Goal: Task Accomplishment & Management: Use online tool/utility

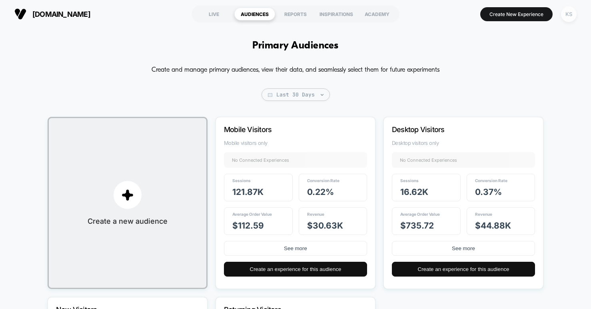
click at [570, 14] on div "KS" at bounding box center [569, 14] width 16 height 16
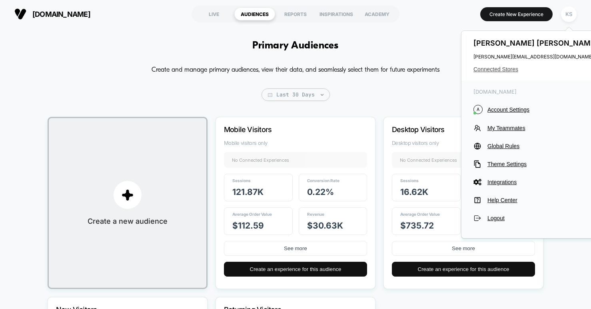
click at [513, 69] on span "Connected Stores" at bounding box center [536, 69] width 126 height 6
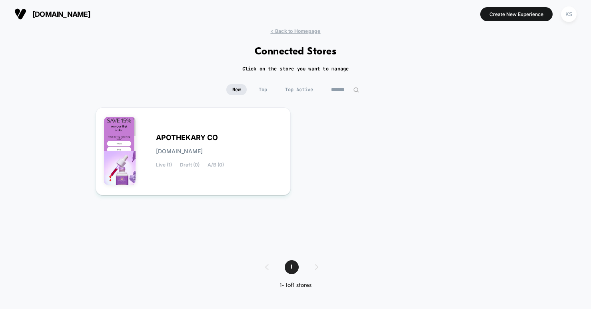
click at [343, 90] on input "*******" at bounding box center [345, 89] width 40 height 11
click at [343, 90] on input "*******" at bounding box center [345, 89] width 80 height 11
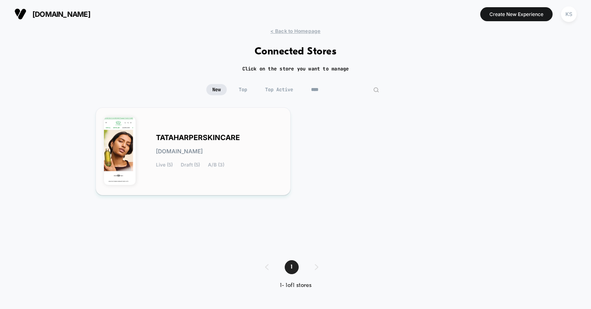
type input "****"
click at [188, 135] on span "TATAHARPERSKINCARE" at bounding box center [198, 138] width 84 height 6
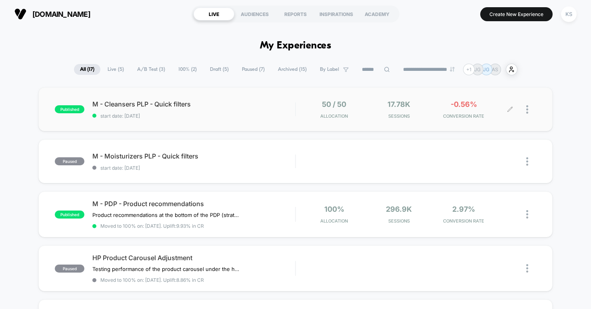
click at [528, 110] on div at bounding box center [531, 109] width 10 height 19
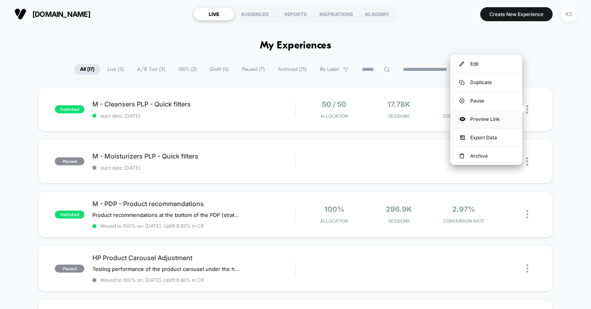
click at [504, 121] on div "Preview Link" at bounding box center [486, 119] width 72 height 18
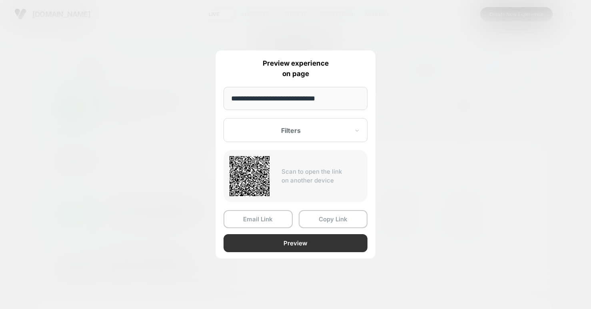
click at [295, 242] on button "Preview" at bounding box center [295, 243] width 144 height 18
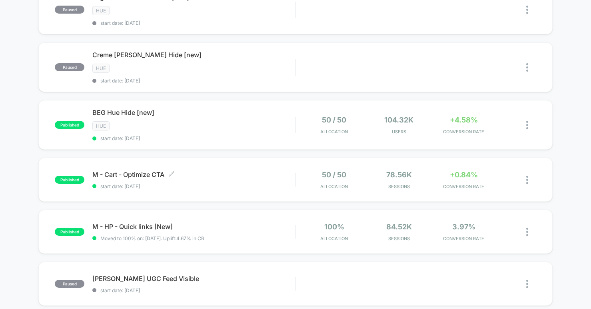
scroll to position [442, 0]
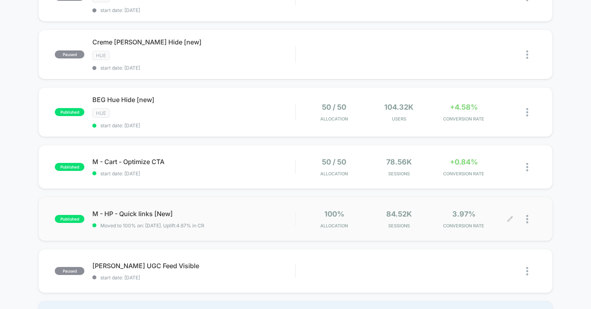
click at [524, 217] on div at bounding box center [523, 218] width 26 height 19
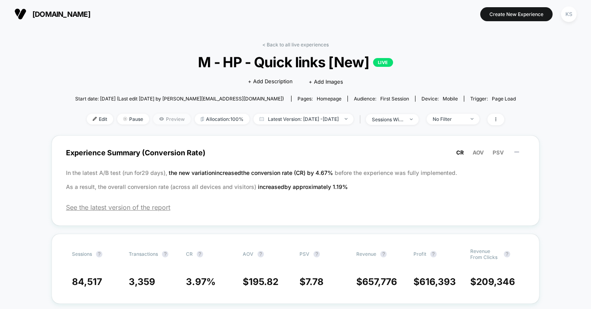
click at [160, 116] on span "Preview" at bounding box center [172, 119] width 38 height 11
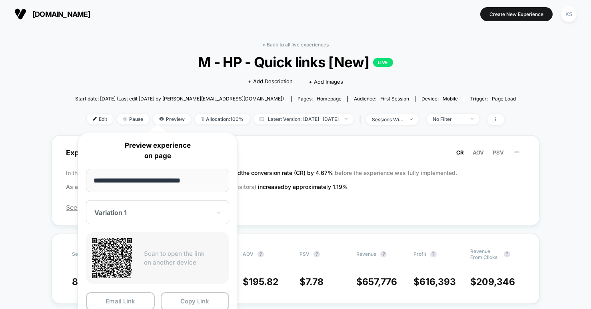
click at [169, 55] on span "M - HP - Quick links [New] LIVE" at bounding box center [295, 62] width 396 height 17
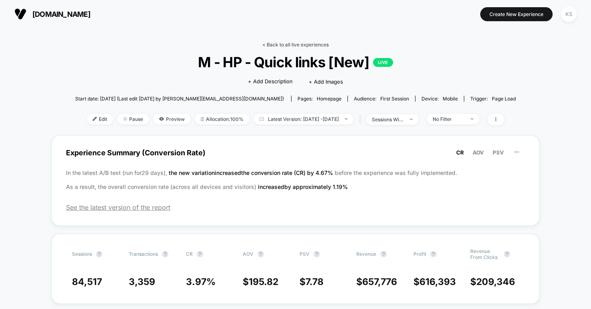
click at [317, 44] on link "< Back to all live experiences" at bounding box center [295, 45] width 66 height 6
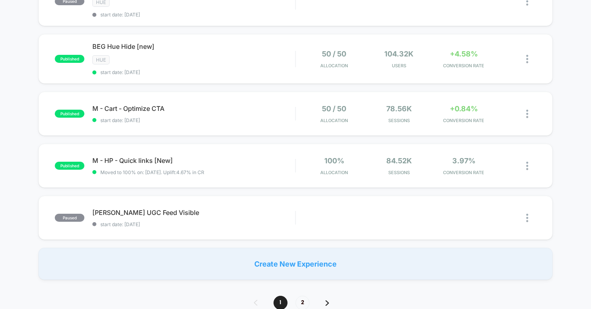
scroll to position [446, 0]
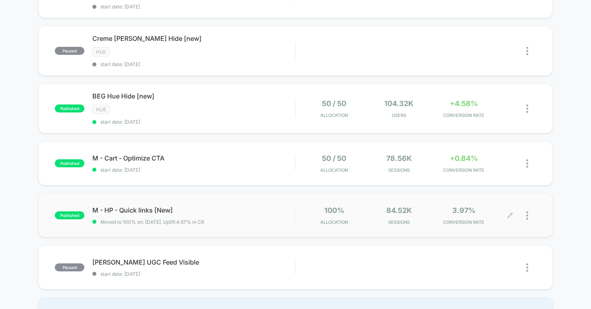
click at [526, 210] on div at bounding box center [523, 215] width 26 height 19
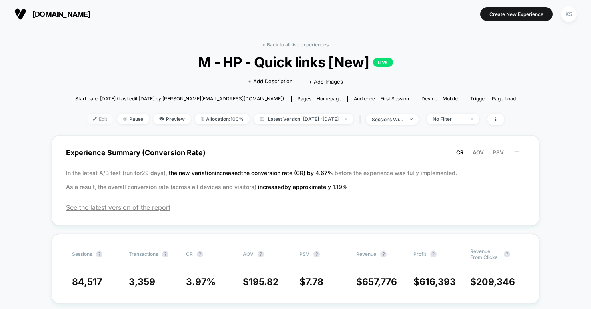
click at [93, 120] on img at bounding box center [95, 119] width 4 height 4
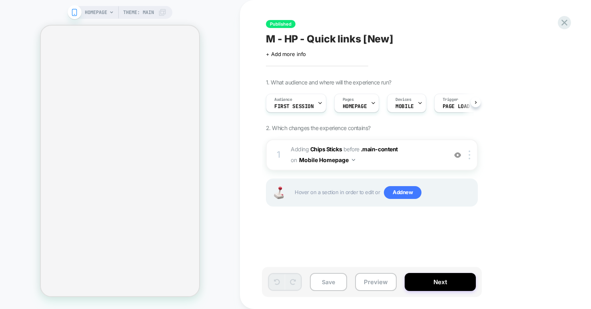
scroll to position [0, 0]
click at [564, 24] on icon at bounding box center [564, 22] width 11 height 11
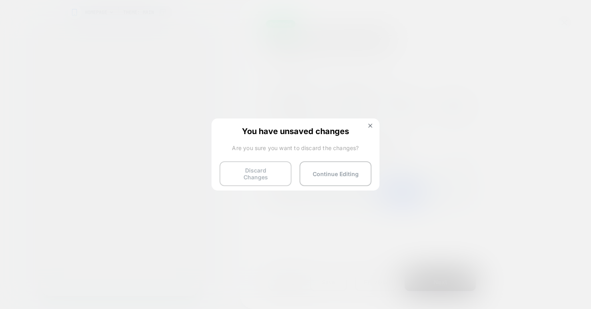
click at [231, 171] on button "Discard Changes" at bounding box center [255, 173] width 72 height 25
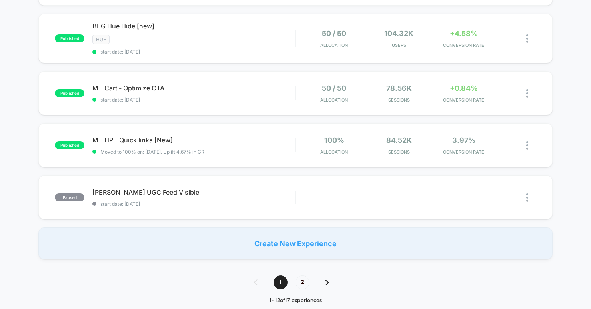
scroll to position [522, 0]
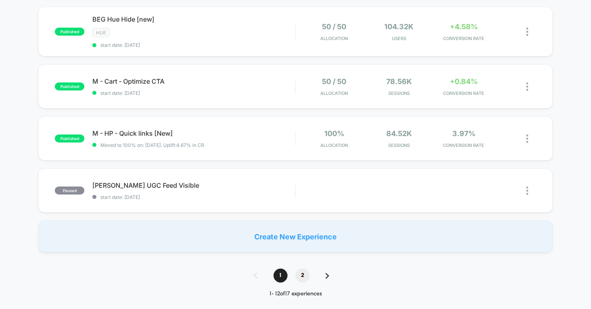
click at [302, 273] on span "2" at bounding box center [302, 275] width 14 height 14
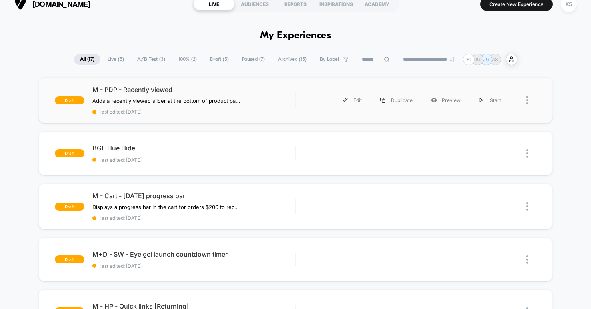
scroll to position [16, 0]
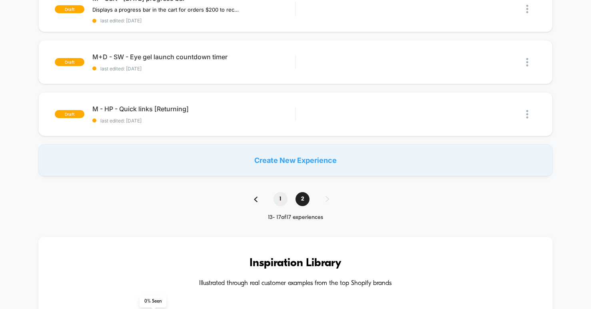
click at [279, 195] on span "1" at bounding box center [280, 199] width 14 height 14
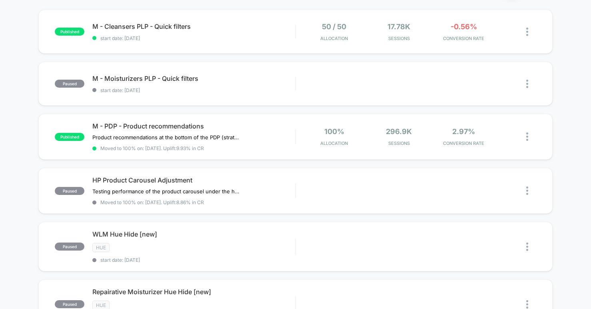
scroll to position [0, 0]
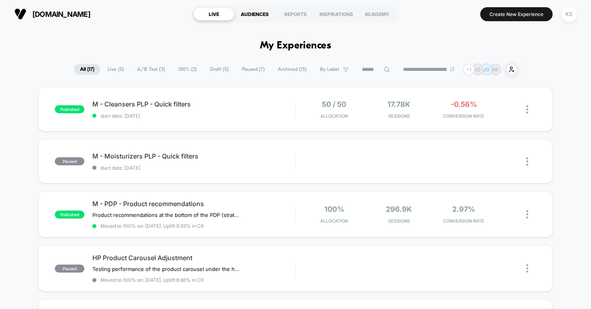
click at [256, 14] on div "AUDIENCES" at bounding box center [254, 14] width 41 height 13
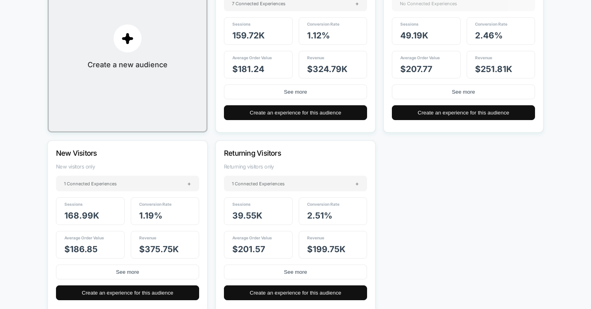
scroll to position [160, 0]
